Goal: Information Seeking & Learning: Find specific page/section

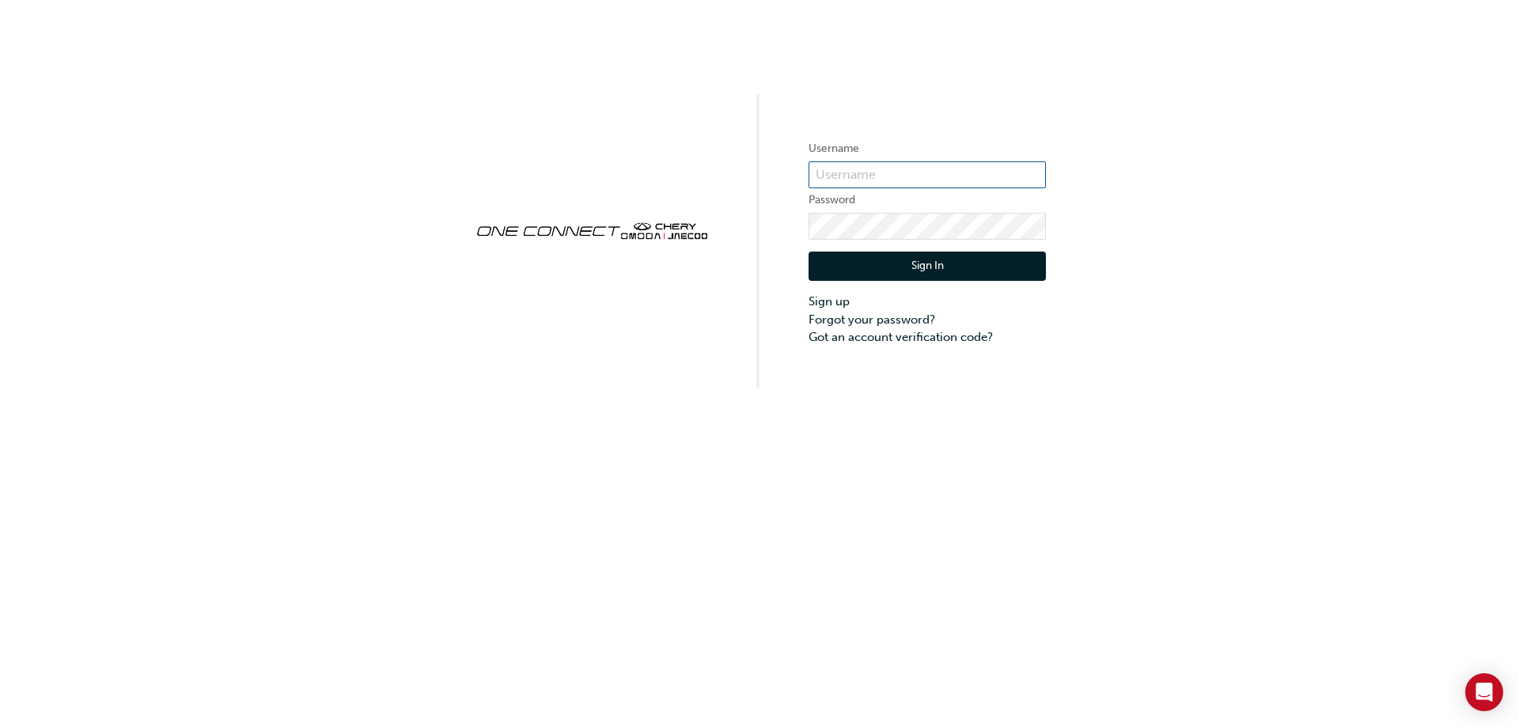
type input "CHAU0076"
click at [904, 260] on button "Sign In" at bounding box center [927, 267] width 237 height 30
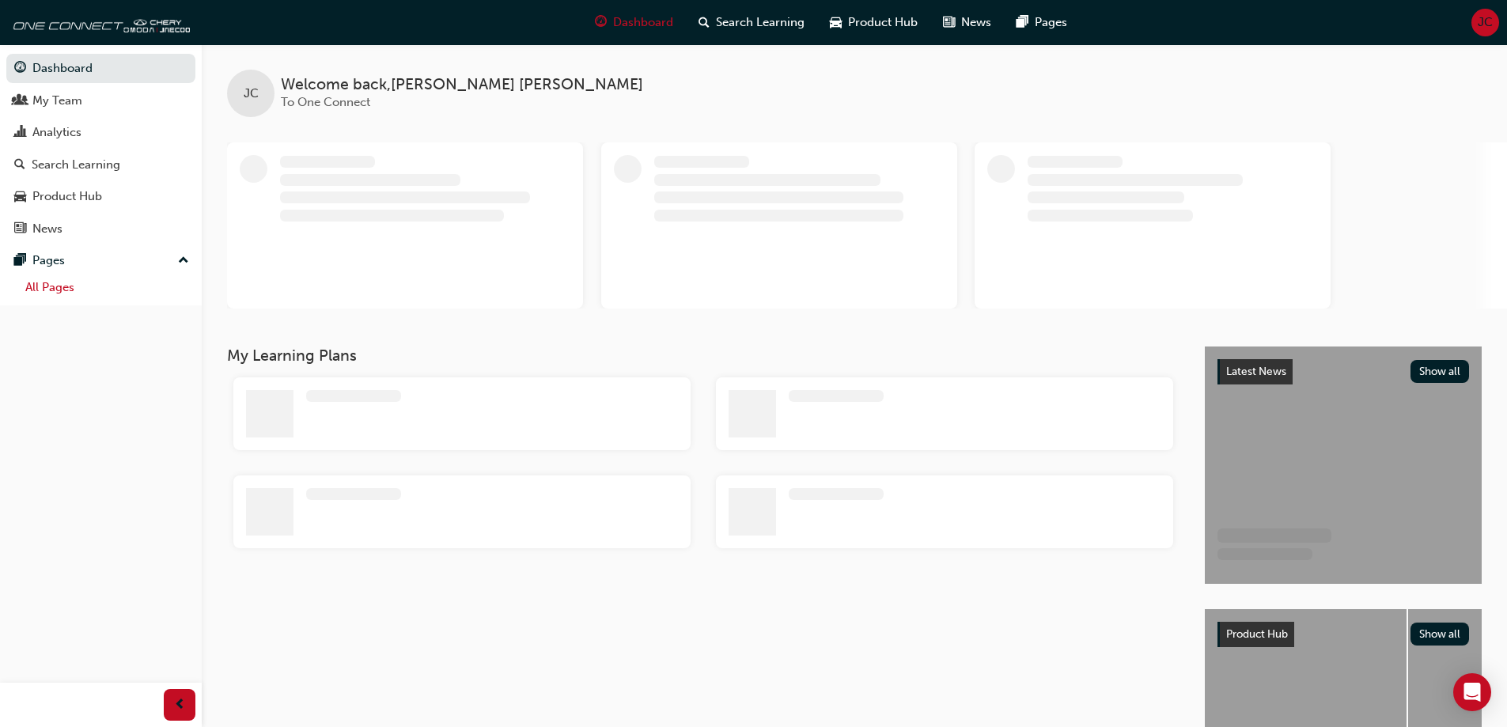
click at [43, 290] on link "All Pages" at bounding box center [107, 287] width 176 height 25
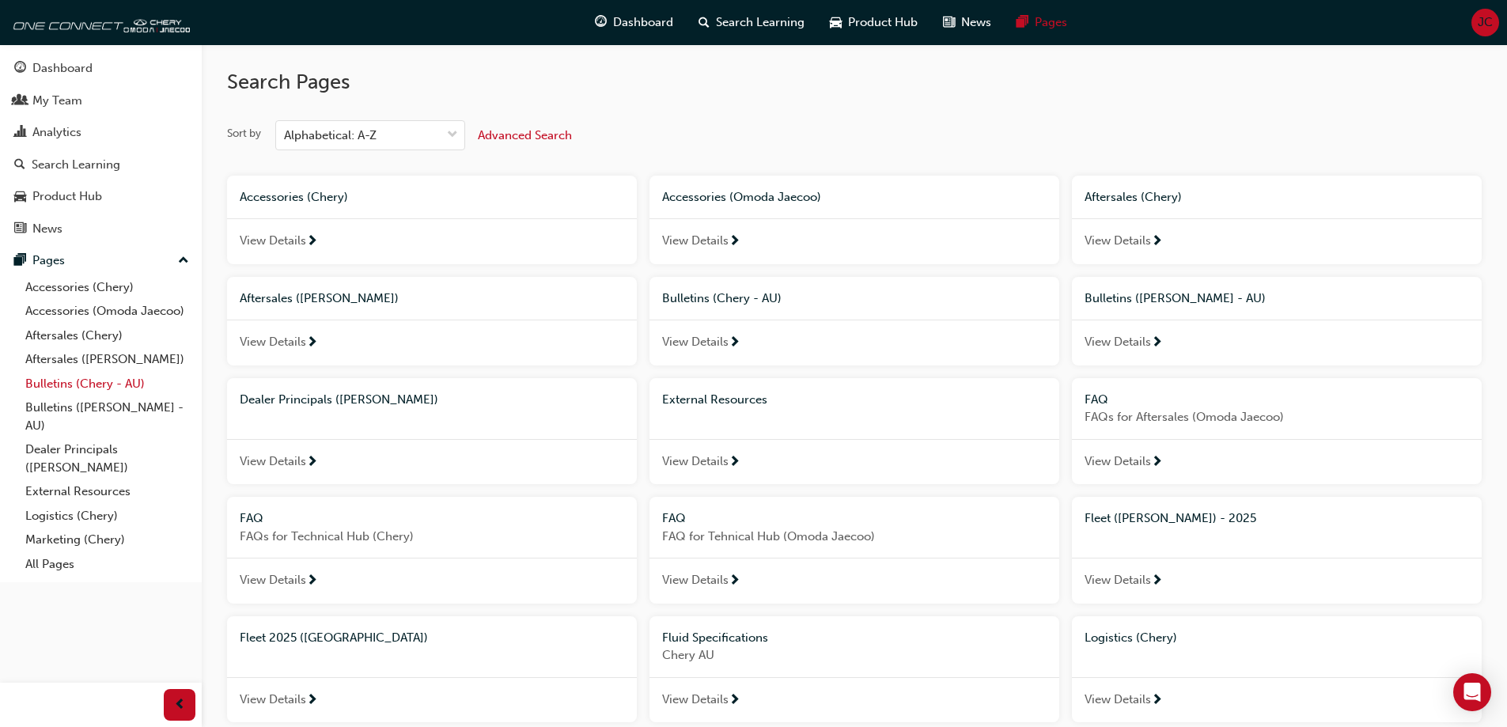
click at [68, 387] on link "Bulletins (Chery - AU)" at bounding box center [107, 384] width 176 height 25
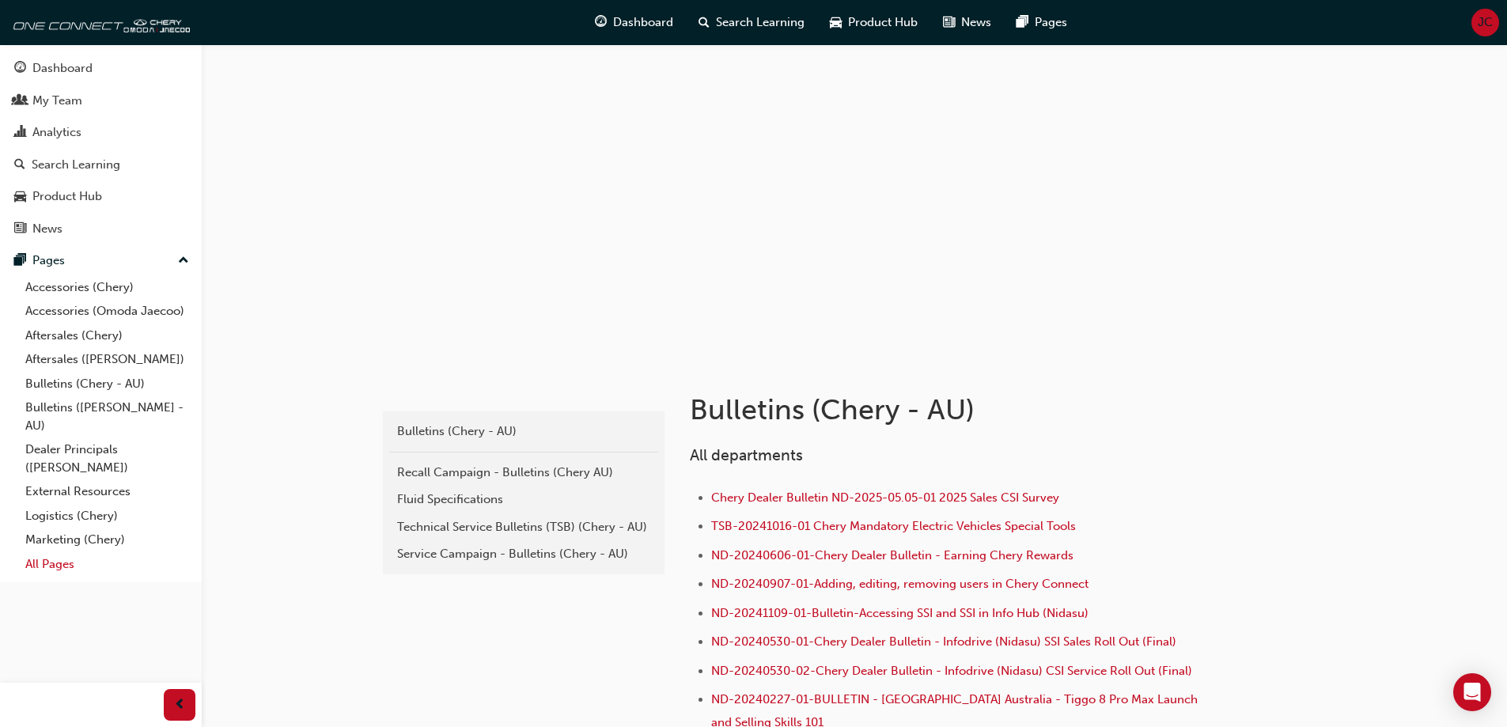
click at [49, 565] on link "All Pages" at bounding box center [107, 564] width 176 height 25
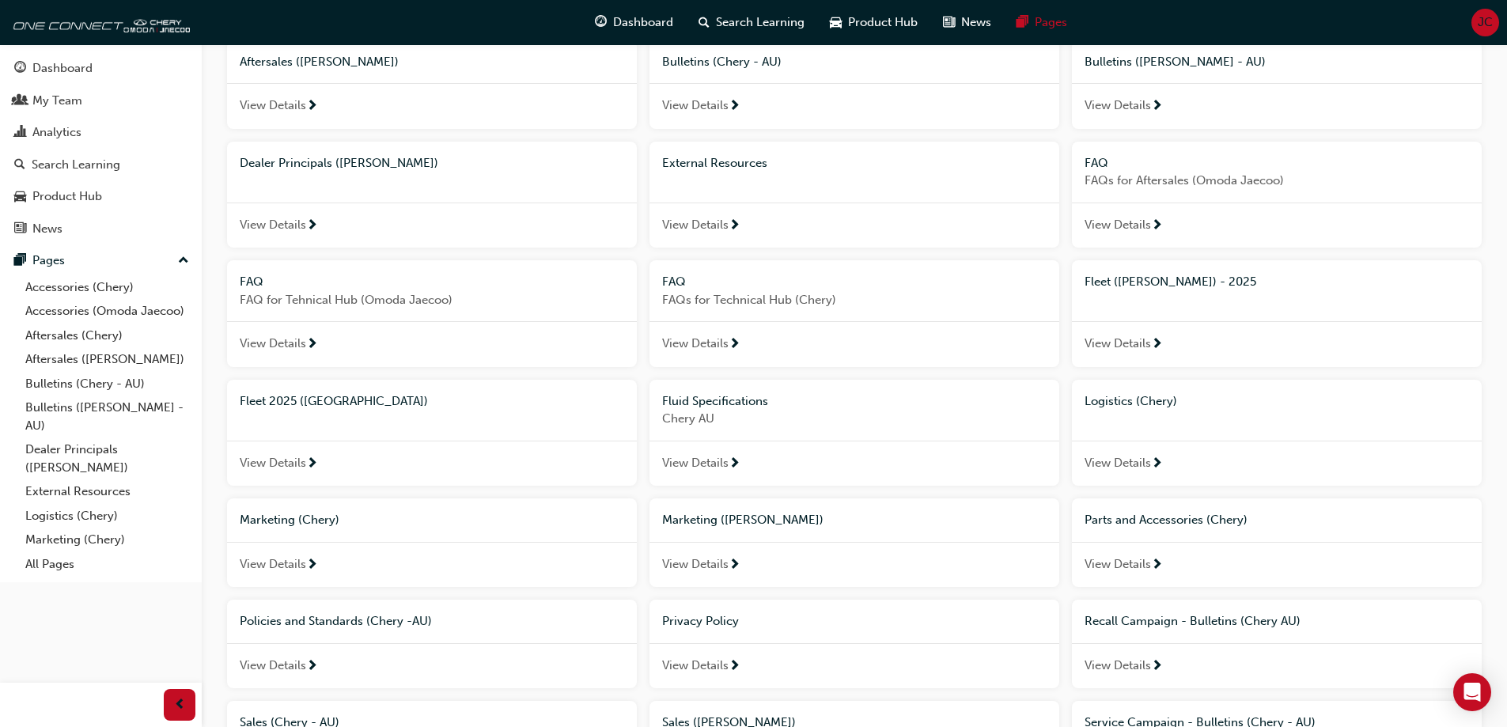
scroll to position [237, 0]
click at [290, 459] on span "View Details" at bounding box center [273, 462] width 66 height 18
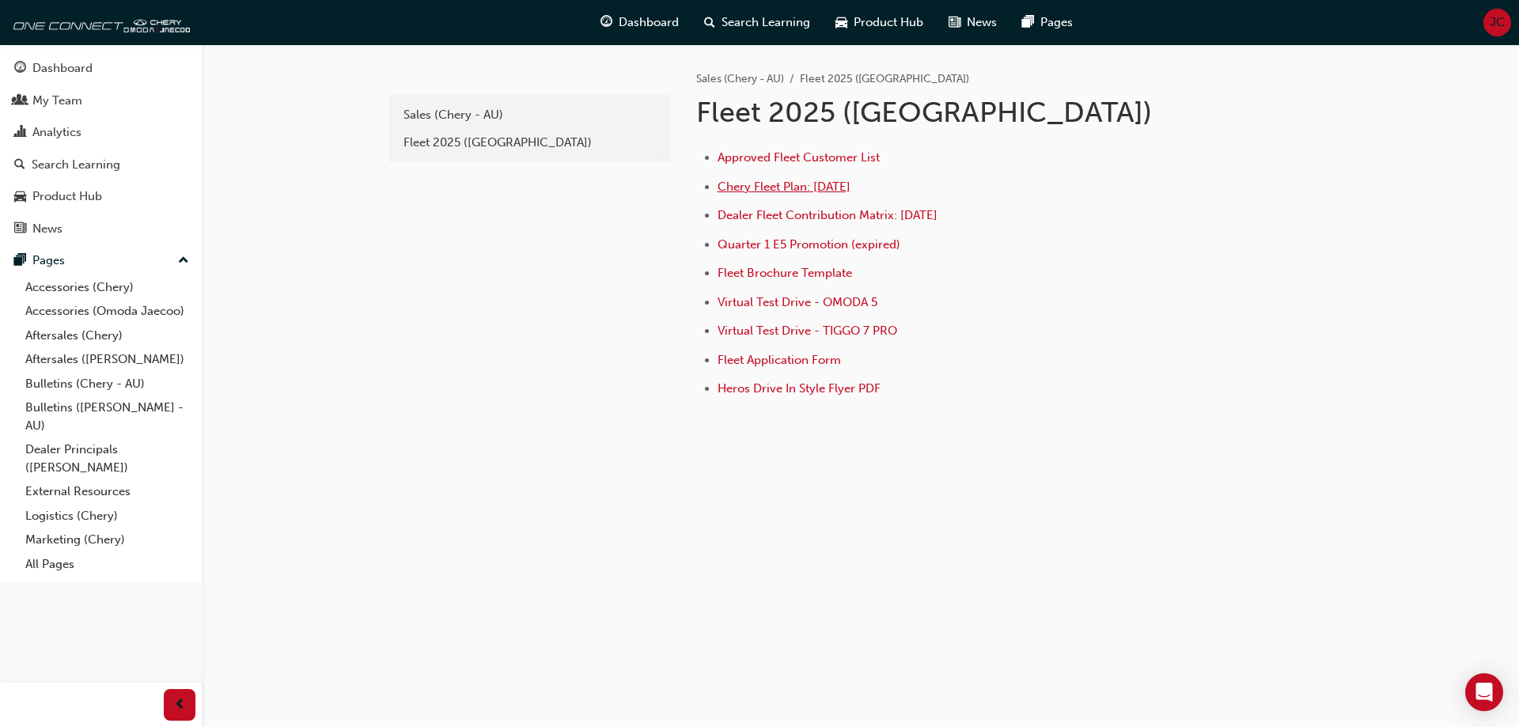
click at [808, 181] on span "Chery Fleet Plan: [DATE]" at bounding box center [784, 187] width 133 height 14
click at [751, 185] on span "Chery Fleet Plan: [DATE]" at bounding box center [784, 187] width 133 height 14
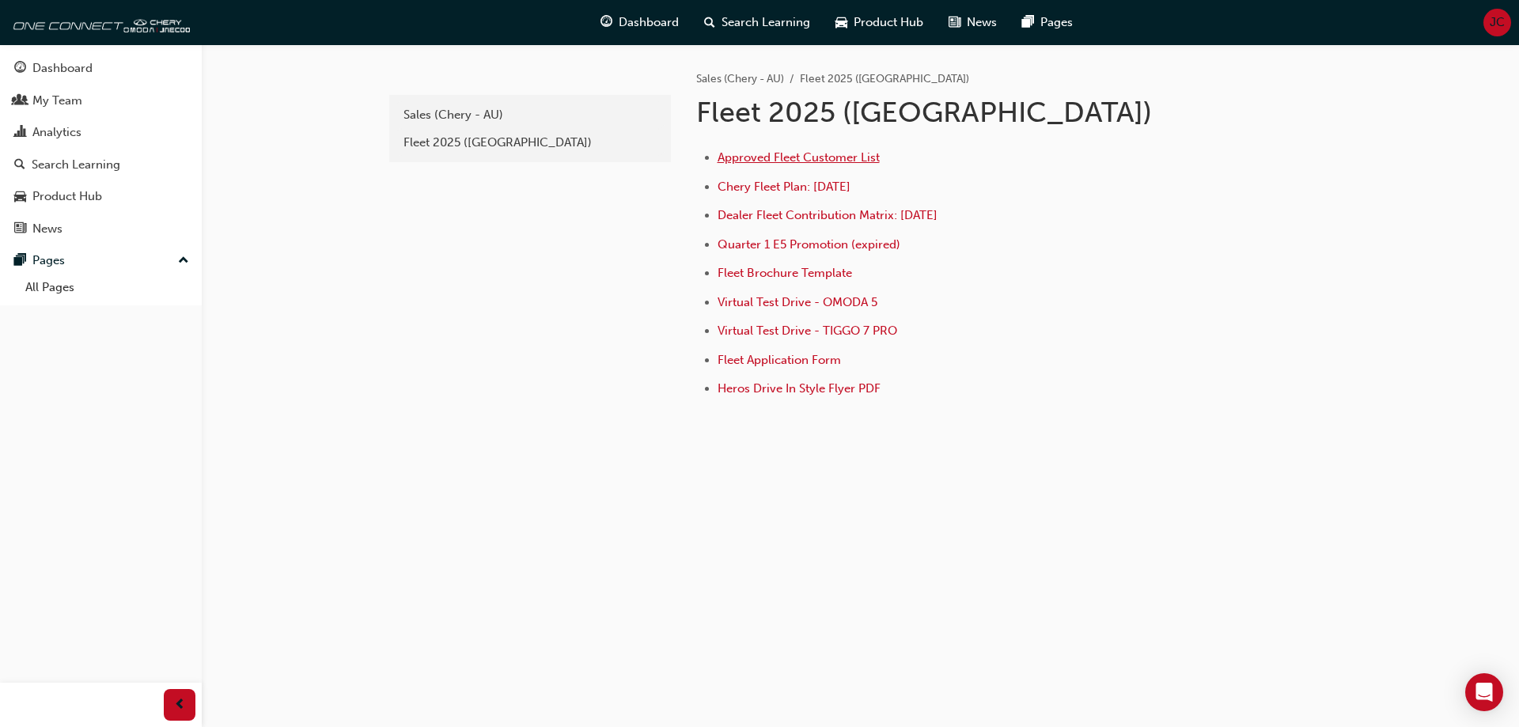
click at [775, 161] on span "Approved Fleet Customer List" at bounding box center [799, 157] width 162 height 14
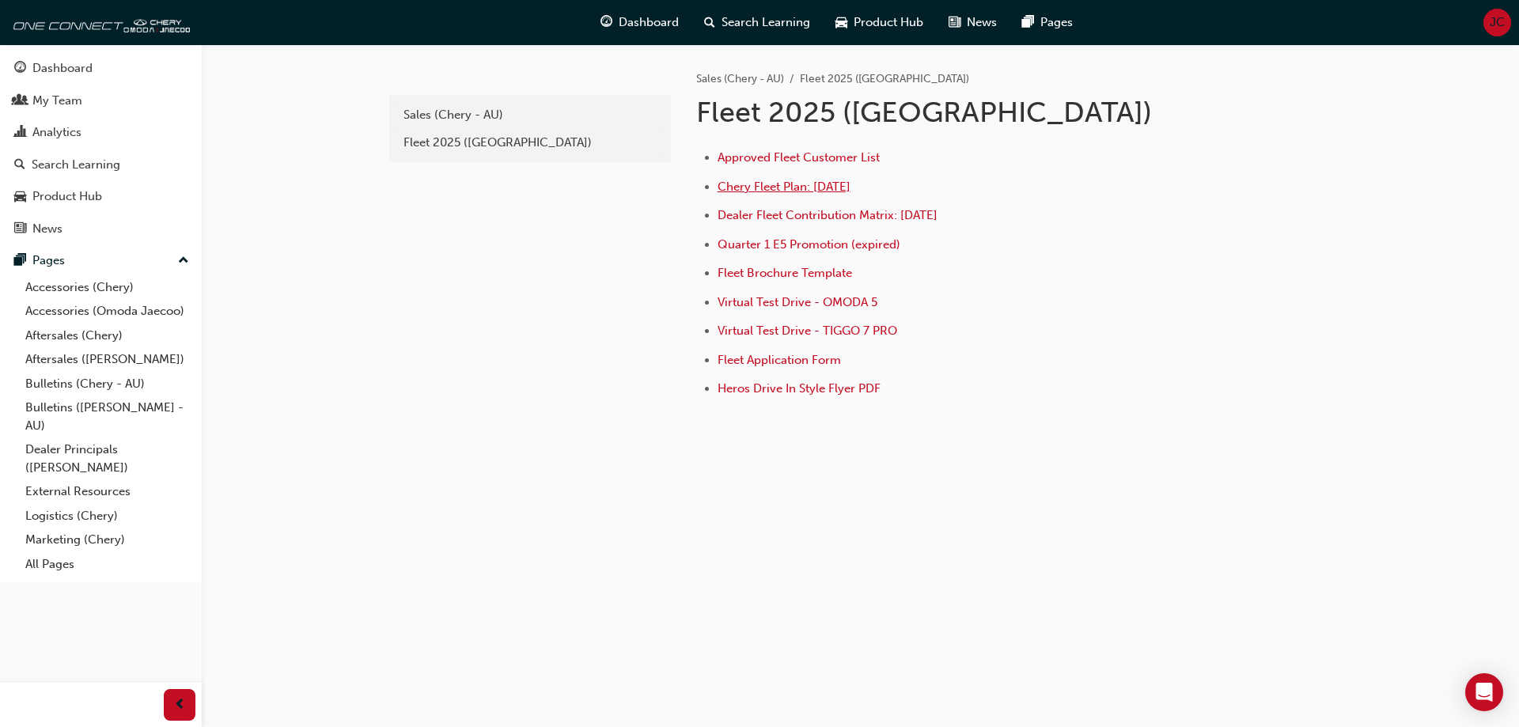
click at [812, 184] on span "Chery Fleet Plan: [DATE]" at bounding box center [784, 187] width 133 height 14
click at [784, 165] on li "Approved Fleet Customer List" at bounding box center [964, 159] width 493 height 23
click at [784, 157] on span "Approved Fleet Customer List" at bounding box center [799, 157] width 162 height 14
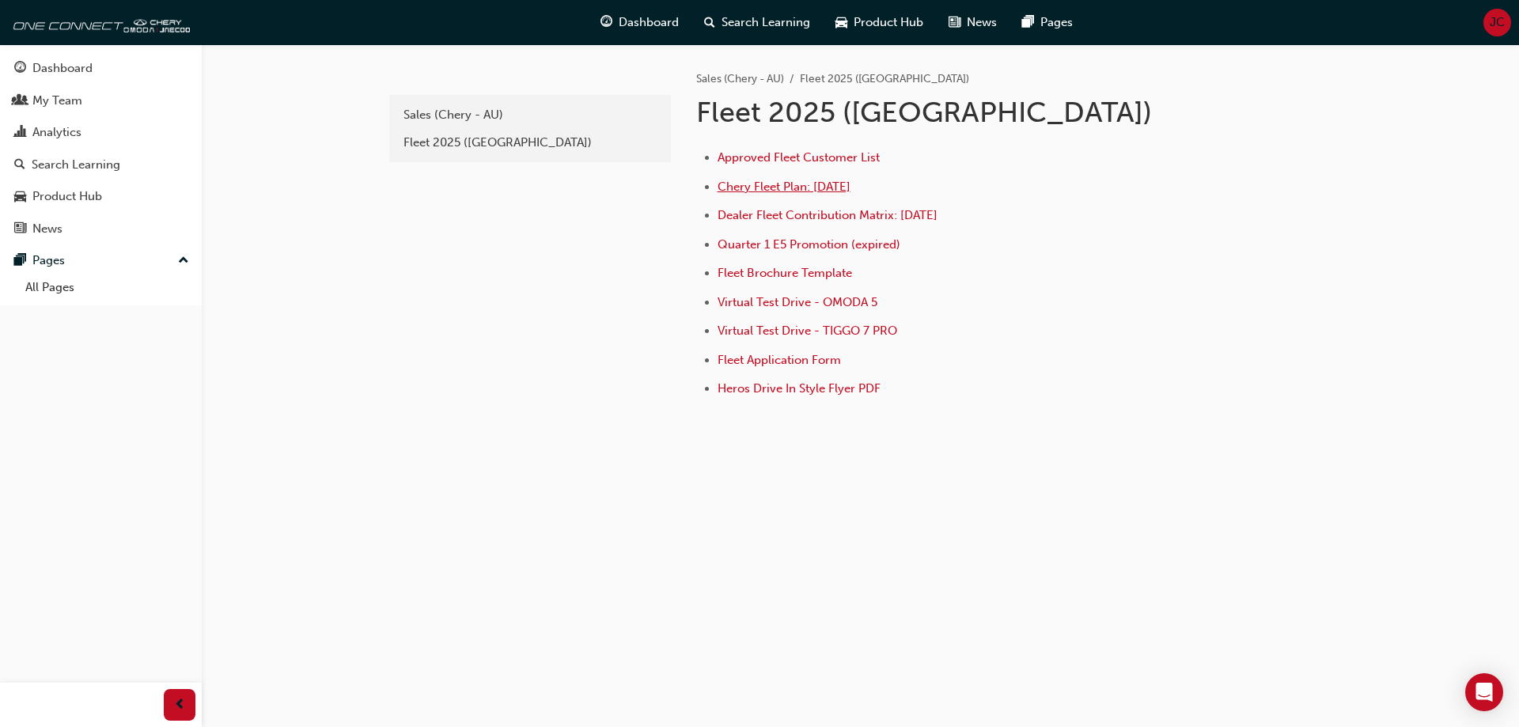
click at [768, 189] on span "Chery Fleet Plan: [DATE]" at bounding box center [784, 187] width 133 height 14
